Goal: Task Accomplishment & Management: Manage account settings

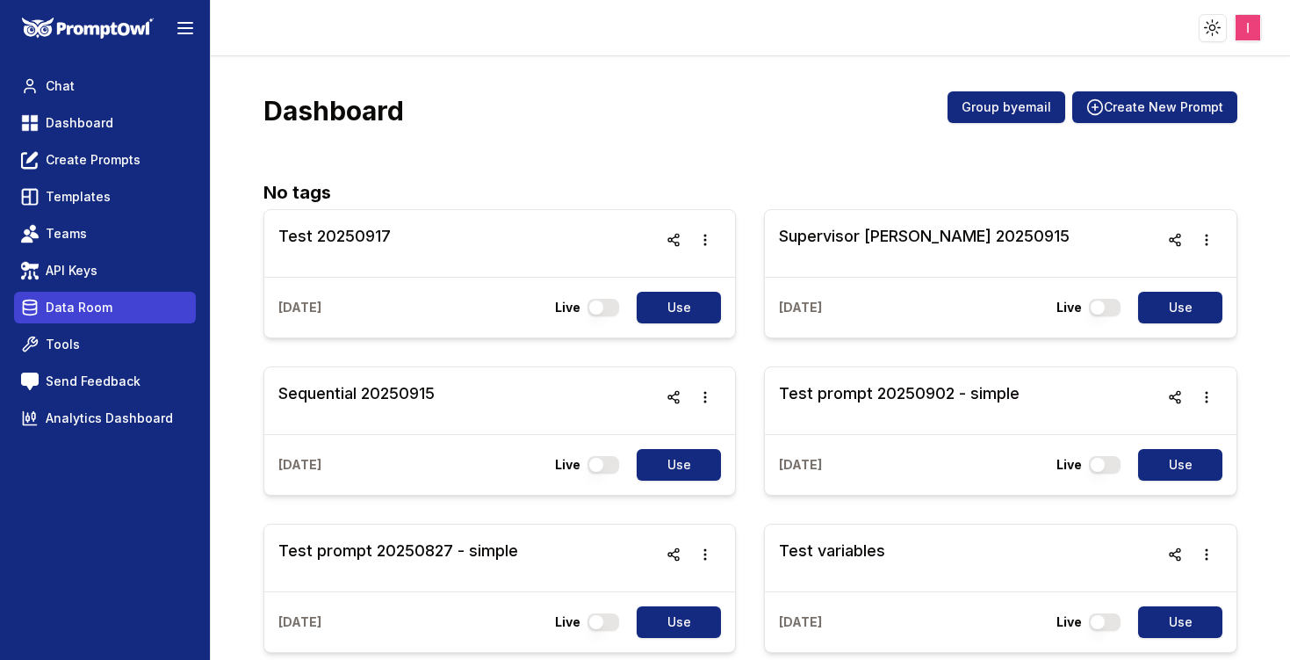
click at [85, 301] on span "Data Room" at bounding box center [79, 308] width 67 height 18
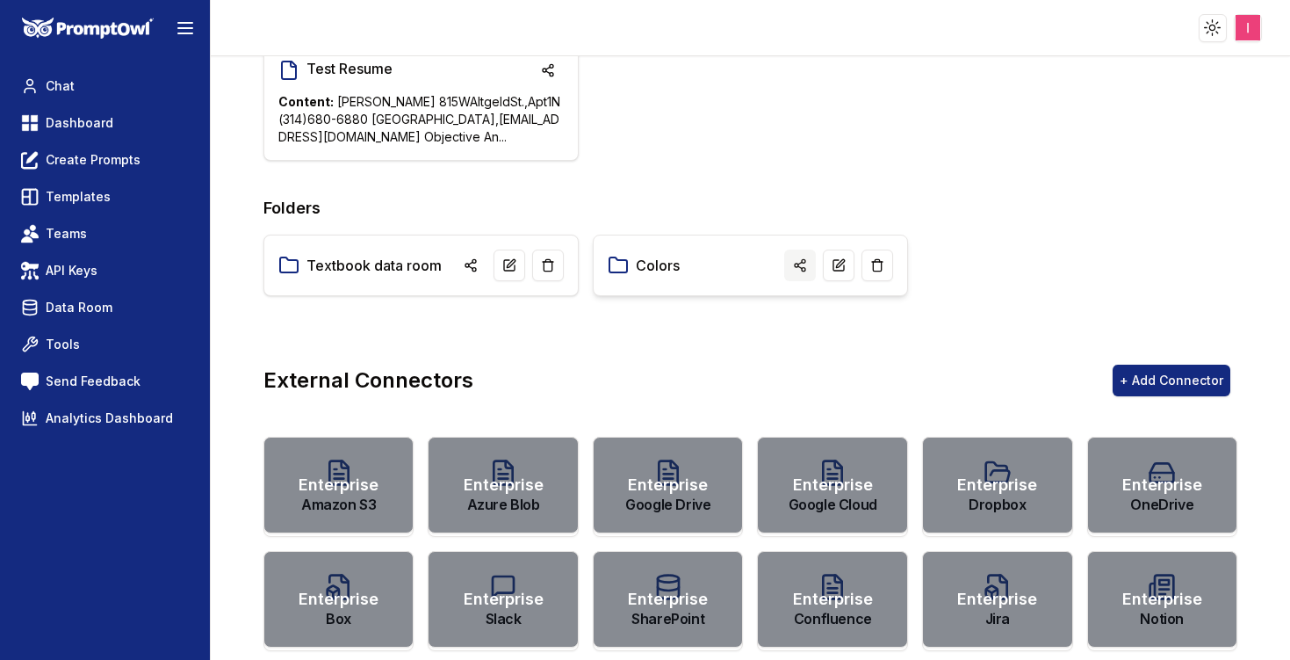
scroll to position [8, 0]
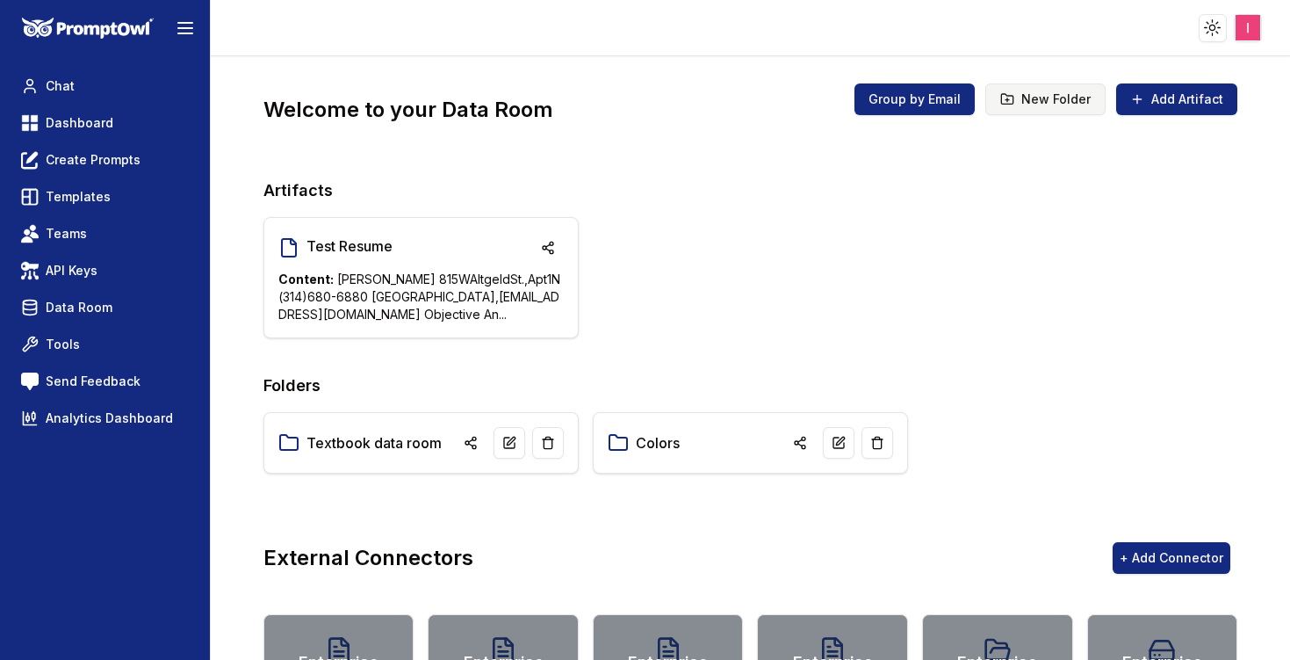
click at [1008, 102] on button "New Folder" at bounding box center [1045, 99] width 120 height 32
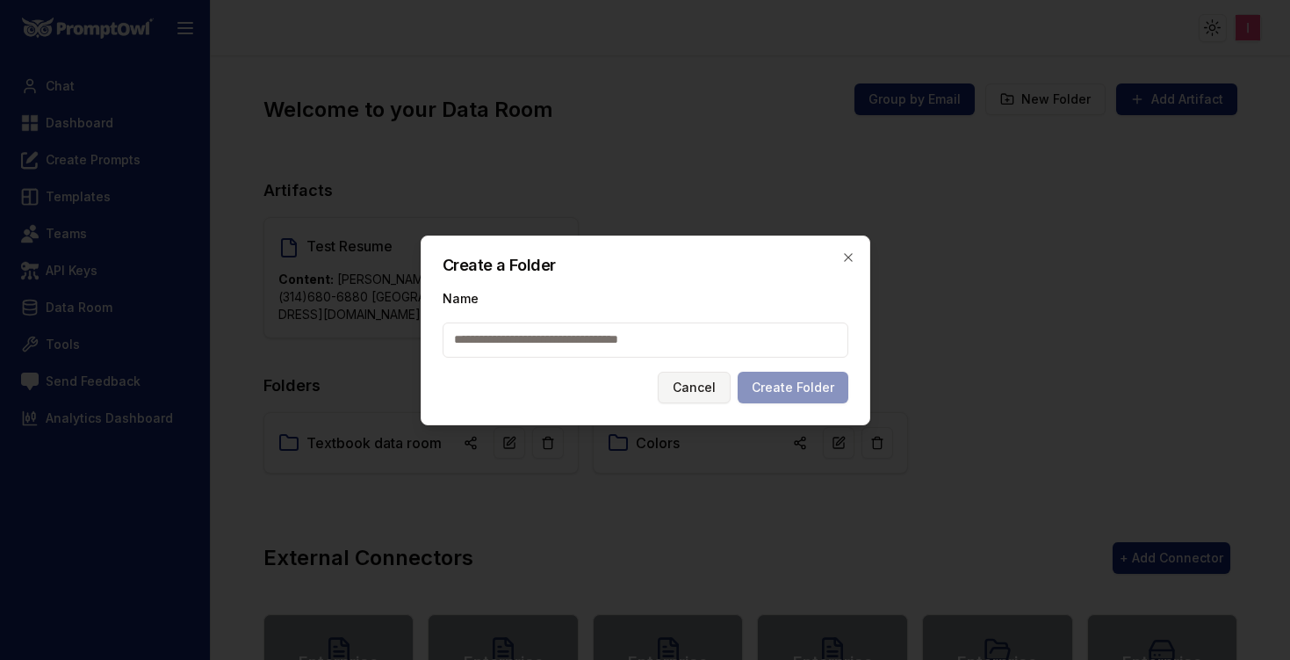
click at [707, 389] on button "Cancel" at bounding box center [694, 388] width 73 height 32
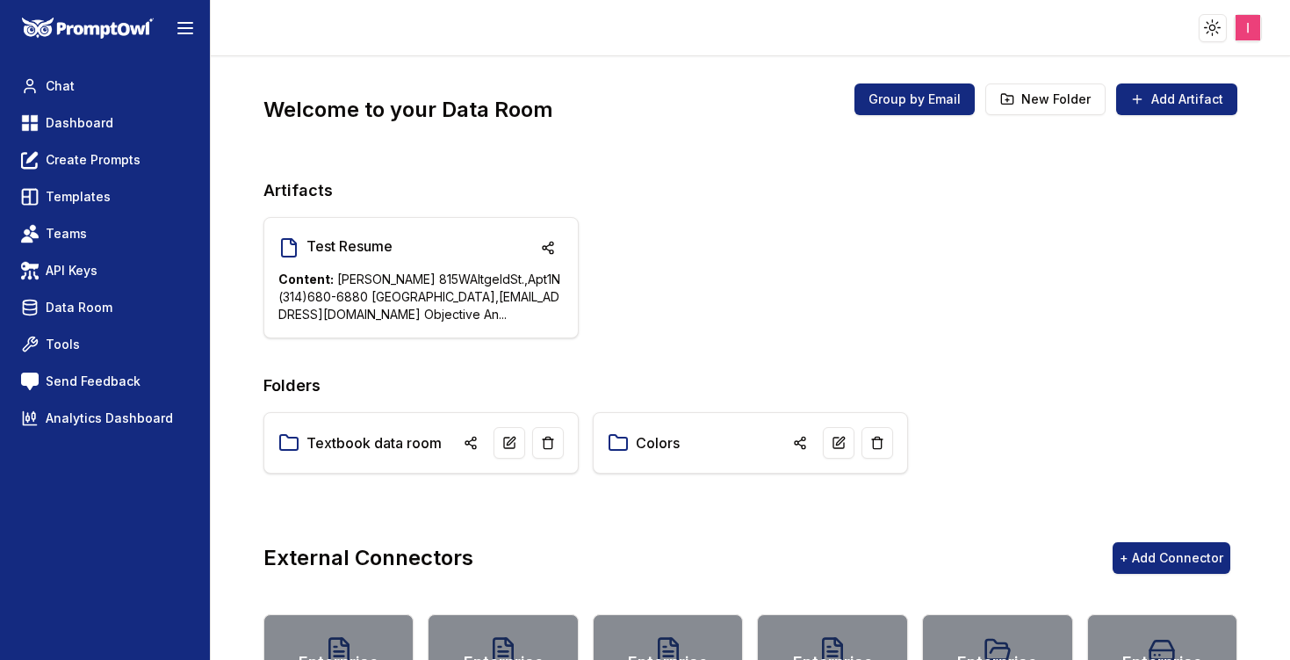
click at [1244, 36] on html "Toggle theme Toggle user menu Chat Dashboard Create Prompts Templates Teams API…" at bounding box center [645, 330] width 1290 height 660
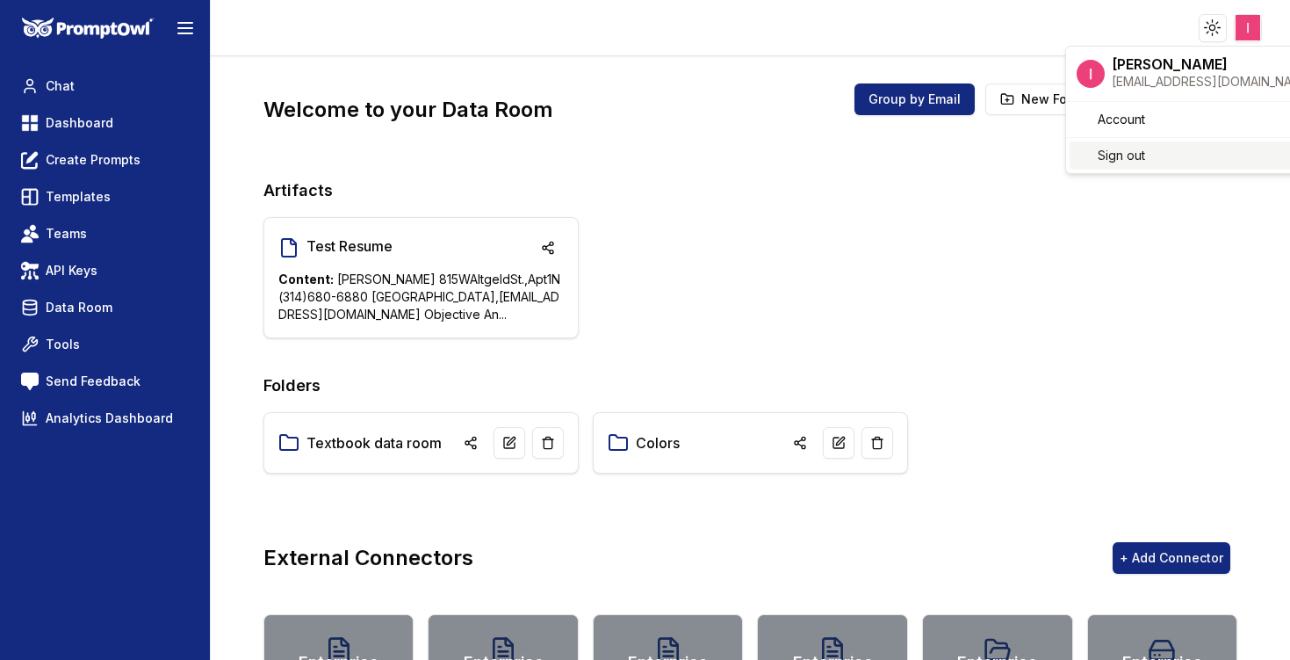
click at [1155, 146] on div "Sign out" at bounding box center [1196, 155] width 252 height 28
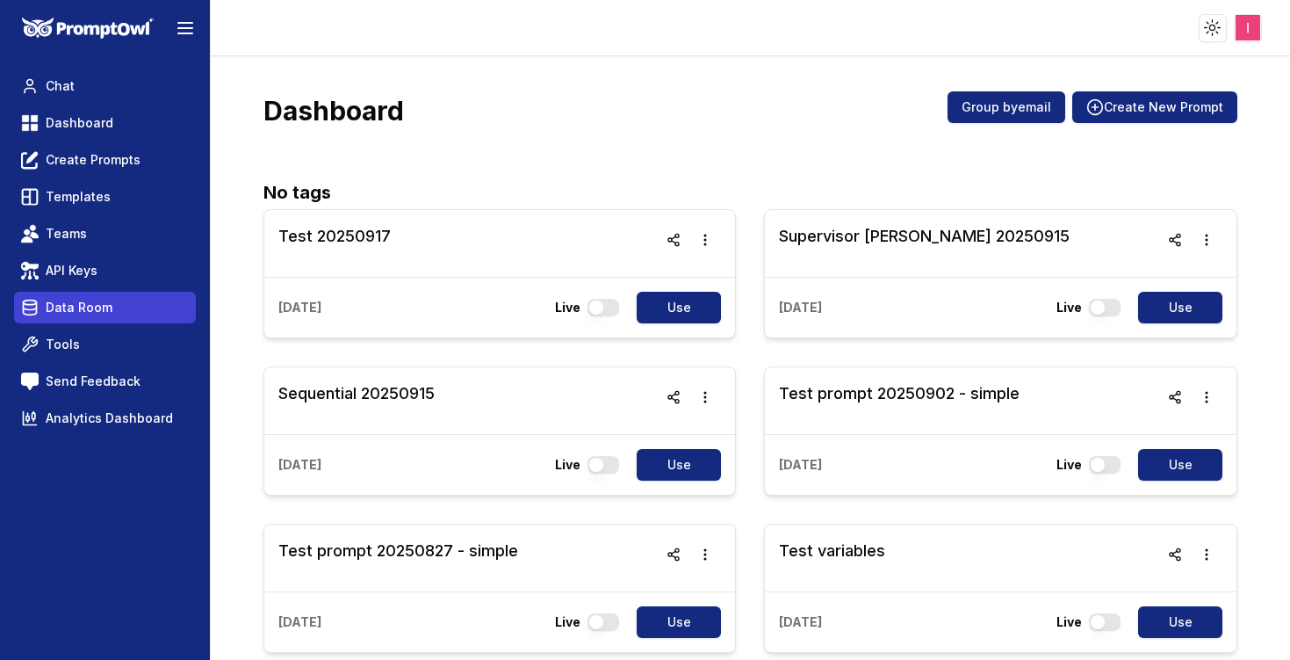
click at [105, 308] on span "Data Room" at bounding box center [79, 308] width 67 height 18
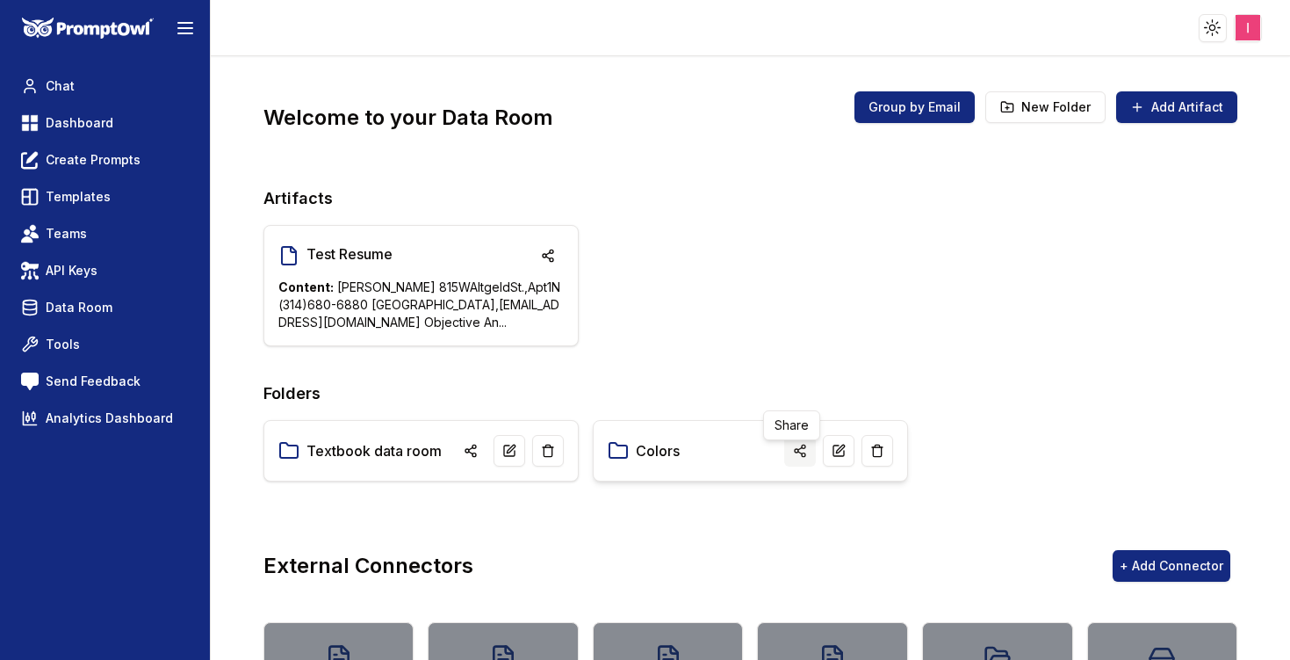
click at [798, 449] on line "button" at bounding box center [800, 448] width 4 height 3
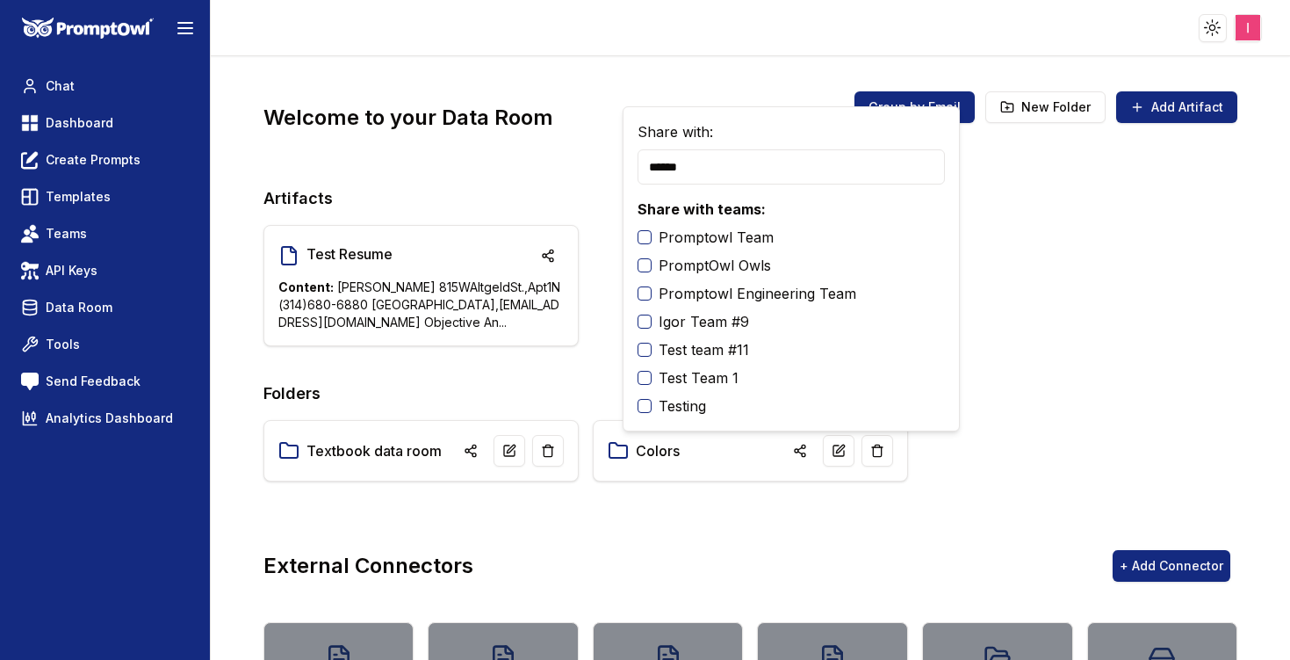
type input "**********"
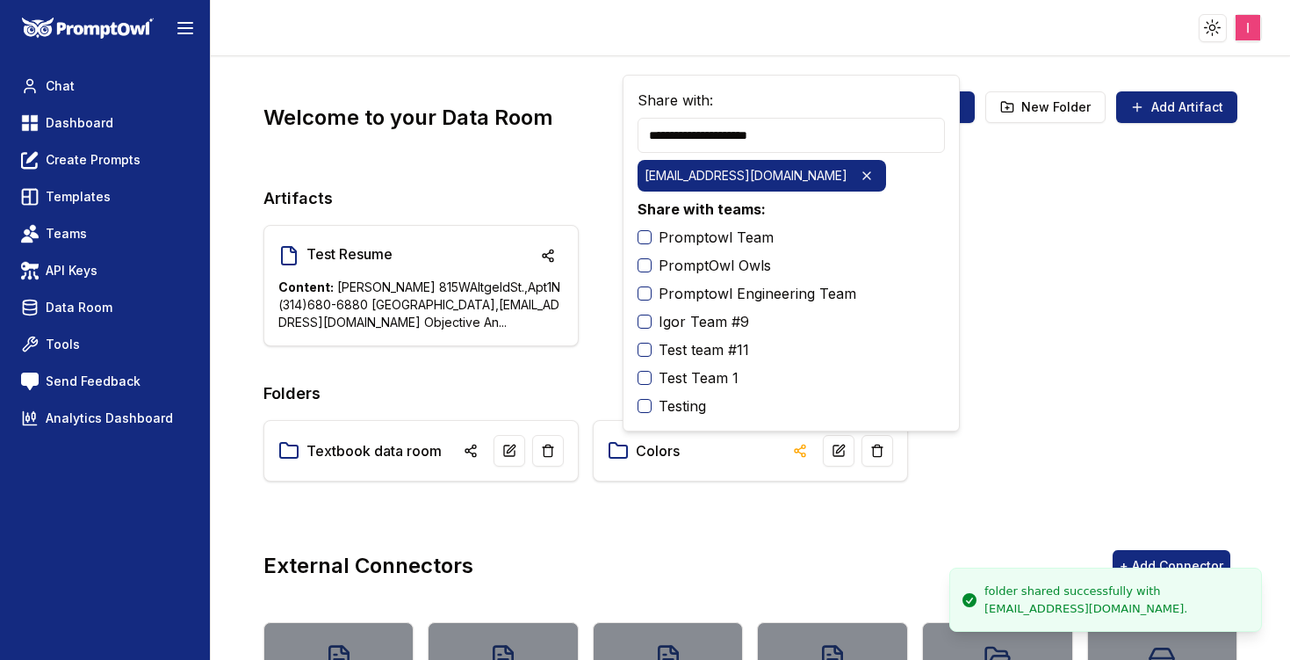
click at [1249, 29] on html "Toggle theme Toggle user menu Chat Dashboard Create Prompts Templates Teams API…" at bounding box center [645, 330] width 1290 height 660
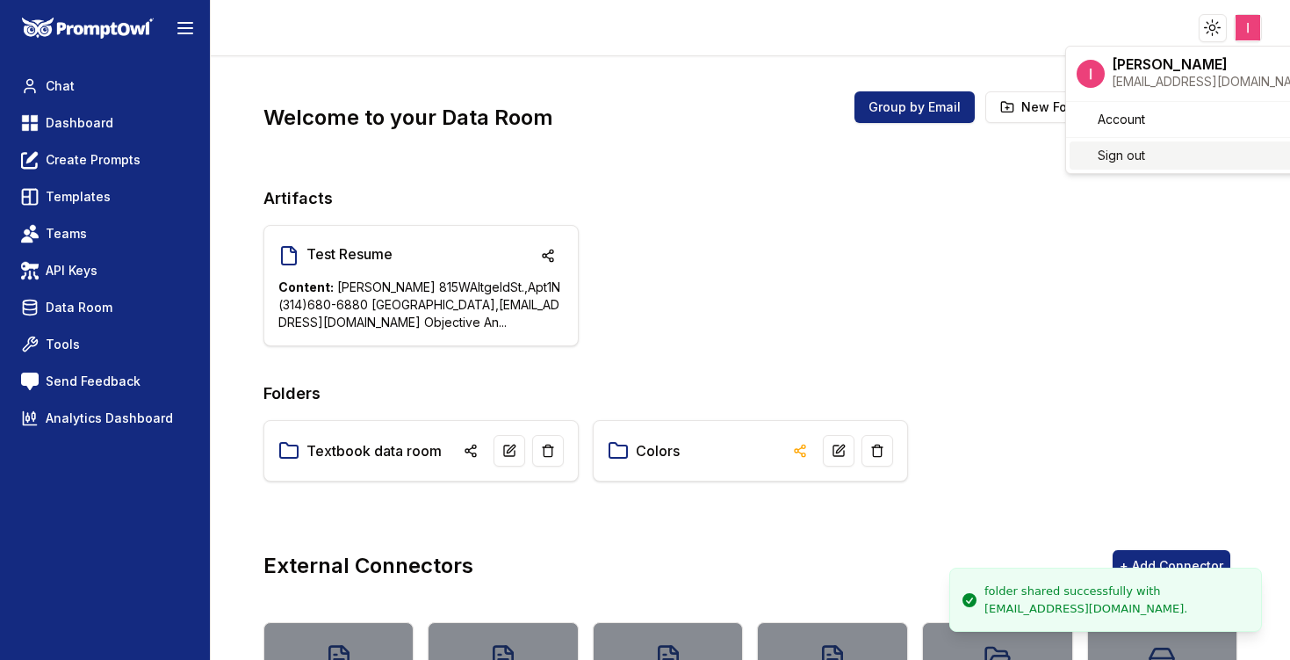
click at [1157, 142] on div "Sign out" at bounding box center [1196, 155] width 252 height 28
